Goal: Information Seeking & Learning: Learn about a topic

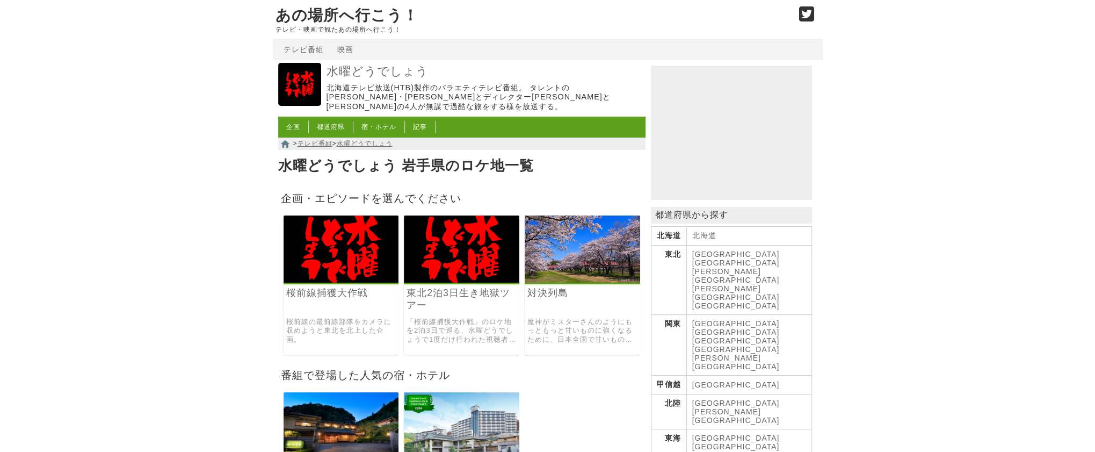
click at [589, 239] on img at bounding box center [583, 248] width 116 height 67
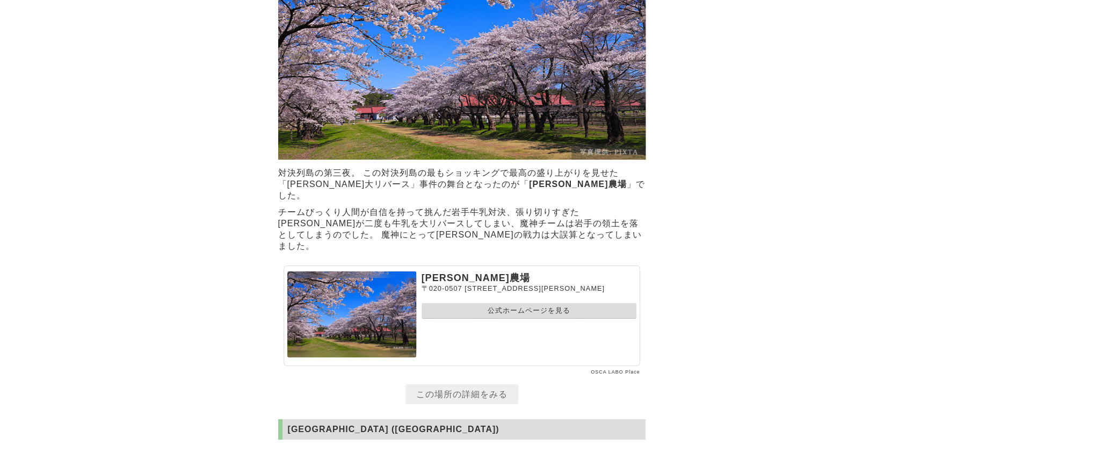
scroll to position [3224, 0]
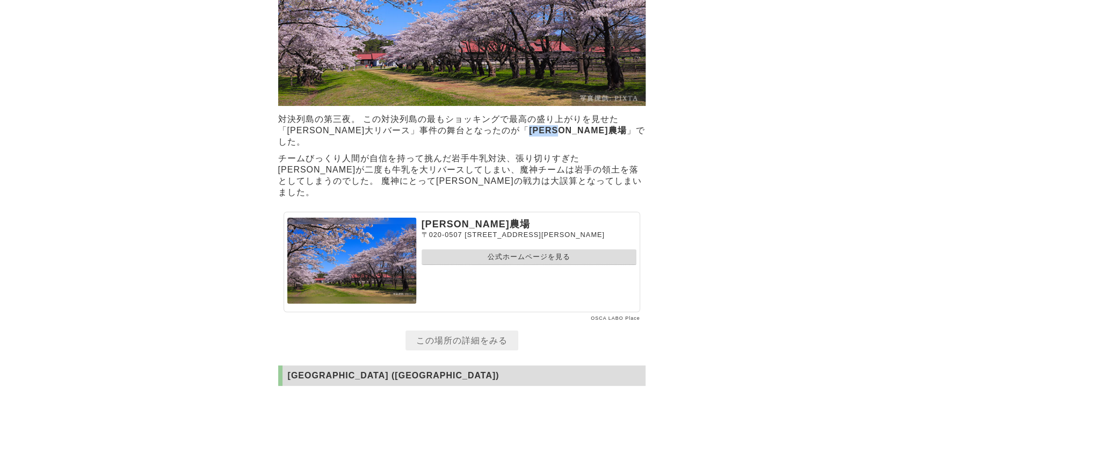
drag, startPoint x: 470, startPoint y: 220, endPoint x: 513, endPoint y: 217, distance: 43.6
click at [529, 135] on strong "[PERSON_NAME]農場" at bounding box center [577, 130] width 97 height 9
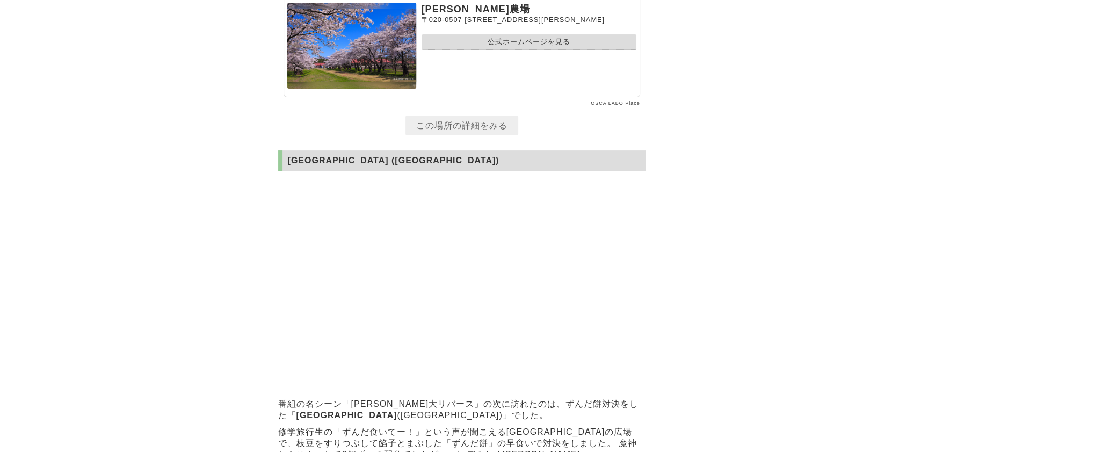
scroll to position [3170, 0]
